Goal: Navigation & Orientation: Find specific page/section

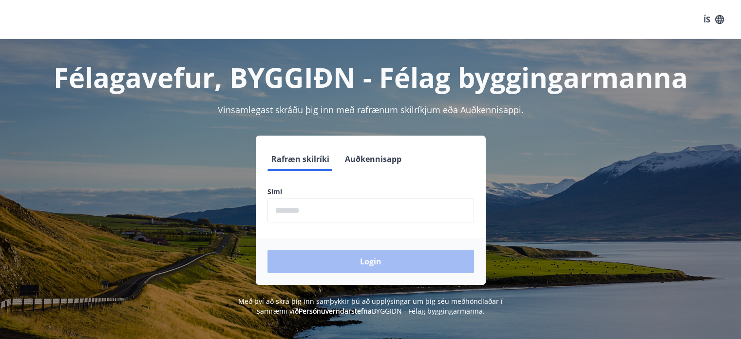
click at [306, 206] on input "phone" at bounding box center [370, 210] width 207 height 24
type input "********"
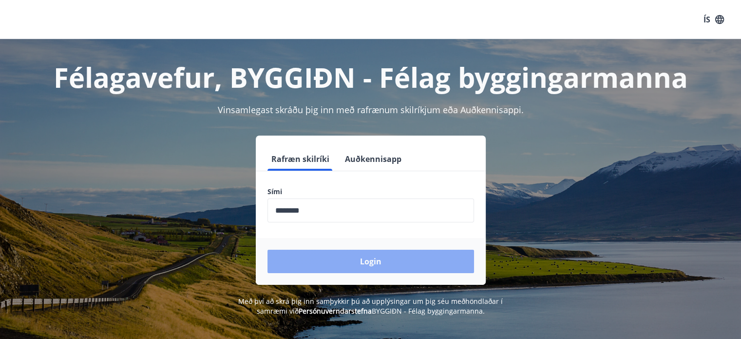
click at [370, 261] on button "Login" at bounding box center [370, 260] width 207 height 23
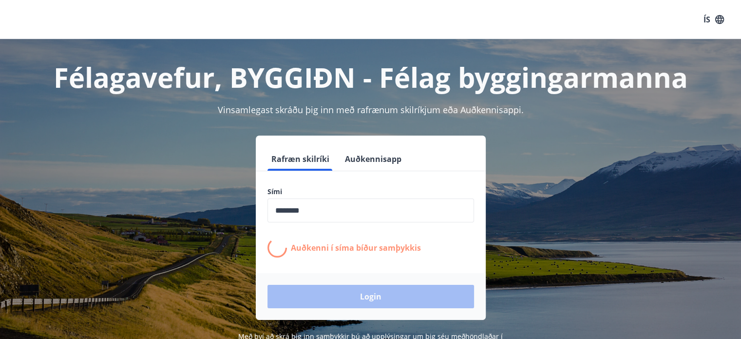
scroll to position [49, 0]
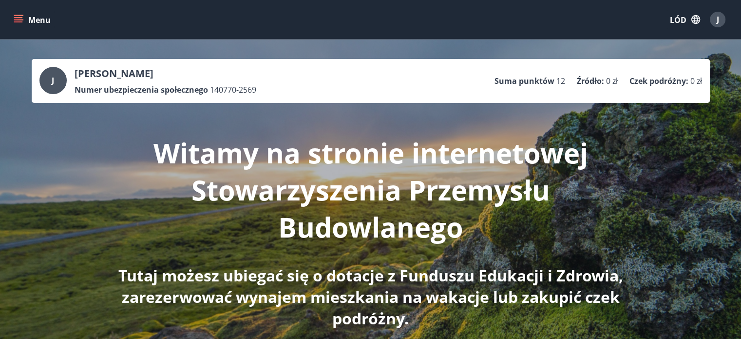
click at [310, 34] on div "Menu LÓD J" at bounding box center [370, 19] width 741 height 39
click at [21, 15] on icon "menu" at bounding box center [19, 15] width 11 height 1
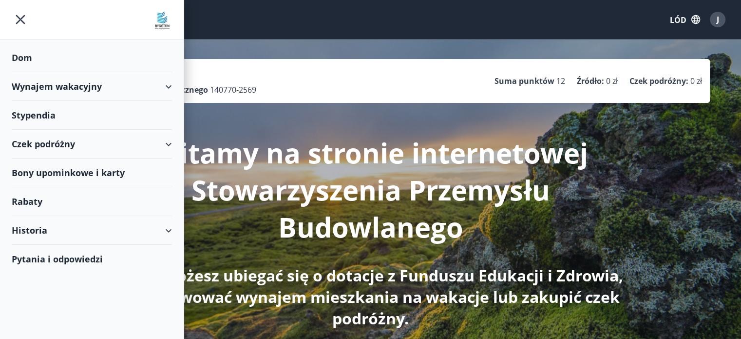
click at [162, 228] on div "Historia" at bounding box center [92, 230] width 160 height 29
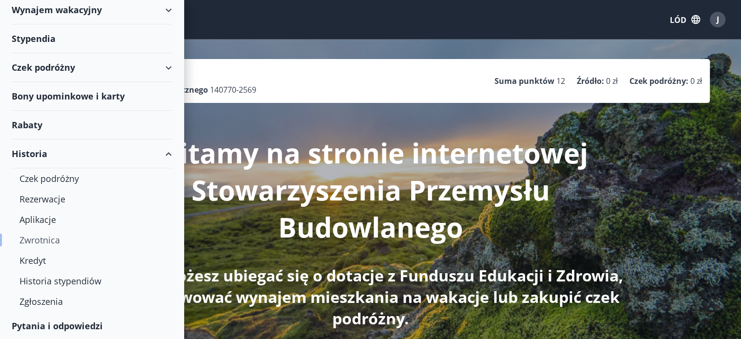
scroll to position [49, 0]
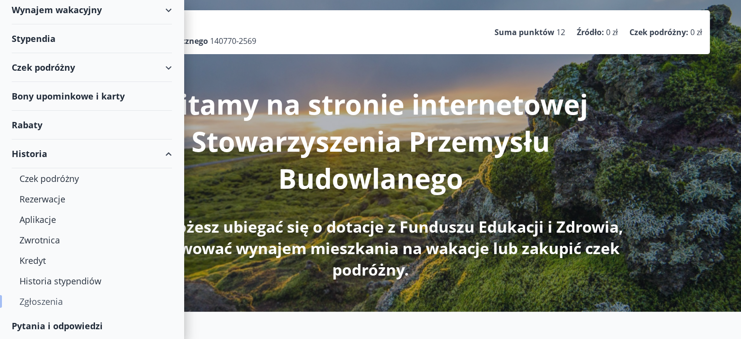
click at [21, 300] on font "Zgłoszenia" at bounding box center [40, 301] width 43 height 12
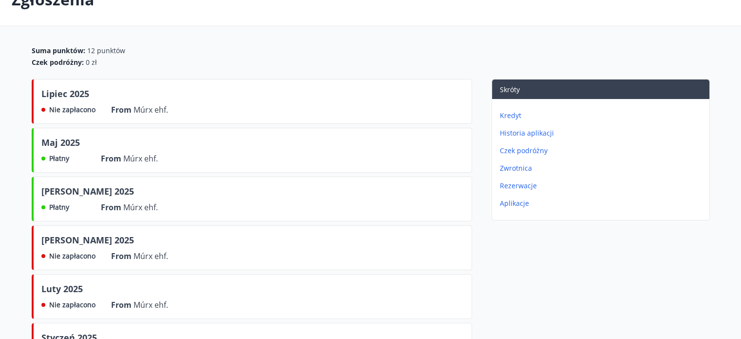
scroll to position [115, 0]
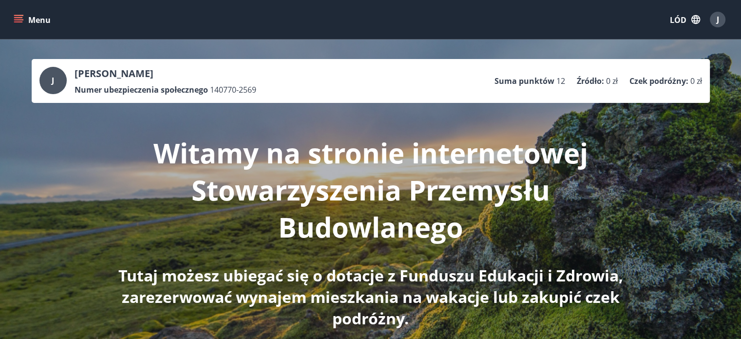
click at [19, 17] on icon "menu" at bounding box center [19, 20] width 10 height 10
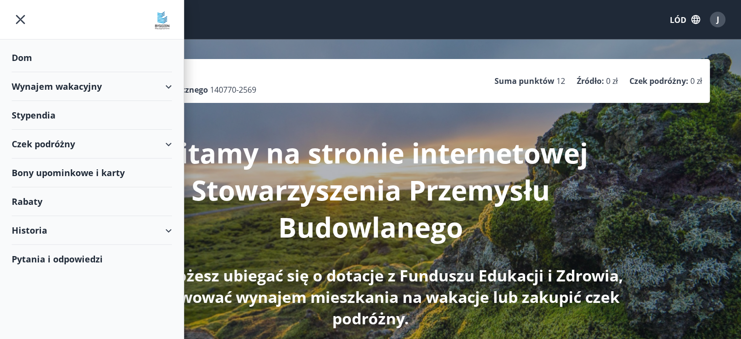
click at [163, 229] on div "Historia" at bounding box center [92, 230] width 160 height 29
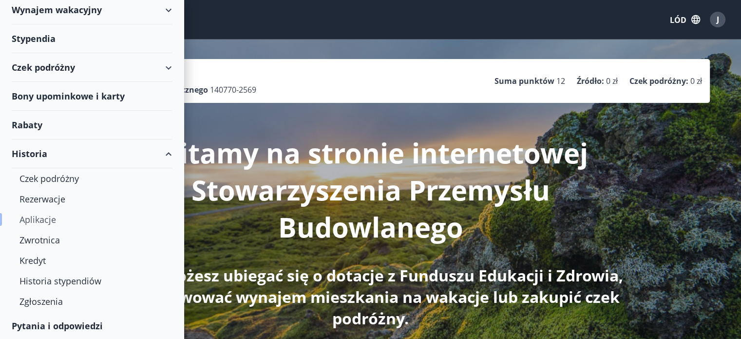
scroll to position [49, 0]
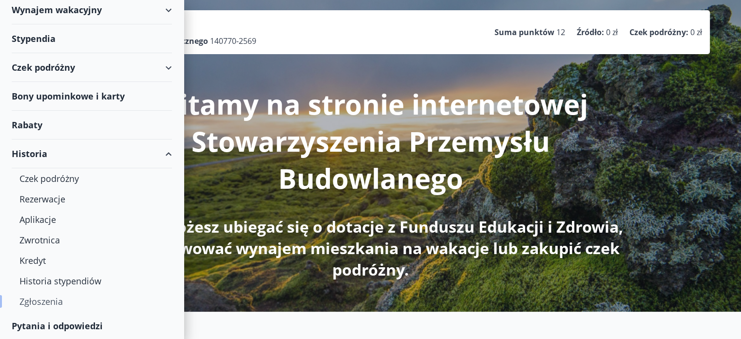
click at [39, 300] on font "Zgłoszenia" at bounding box center [40, 301] width 43 height 12
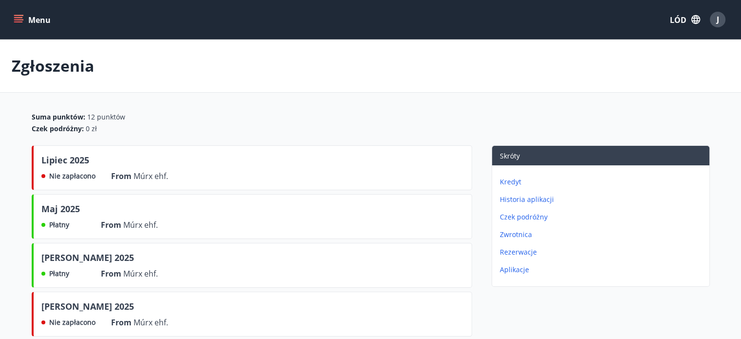
click at [510, 233] on font "Zwrotnica" at bounding box center [516, 233] width 32 height 9
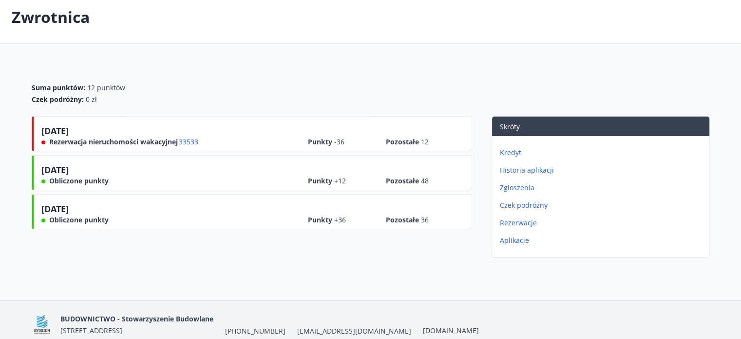
scroll to position [92, 0]
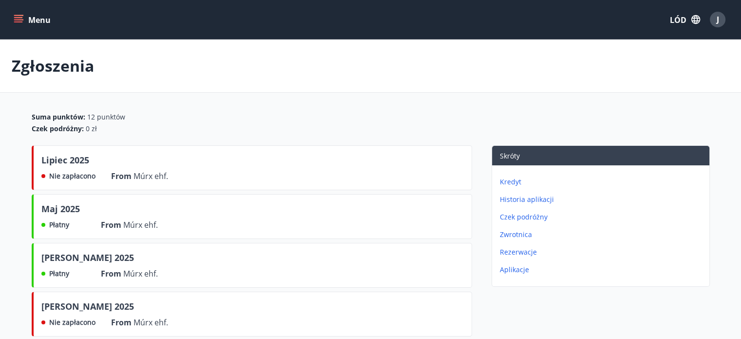
click at [524, 250] on font "Rezerwacje" at bounding box center [518, 251] width 37 height 9
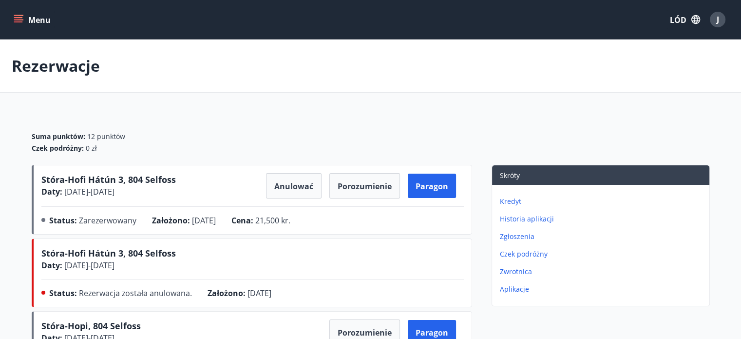
click at [720, 22] on div "J" at bounding box center [718, 20] width 16 height 16
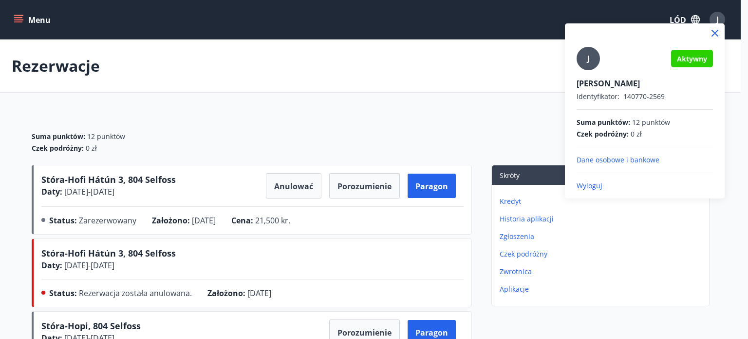
click at [595, 186] on font "Wyloguj" at bounding box center [590, 185] width 26 height 9
click at [587, 183] on font "Wyloguj" at bounding box center [590, 185] width 26 height 9
